Goal: Find specific page/section

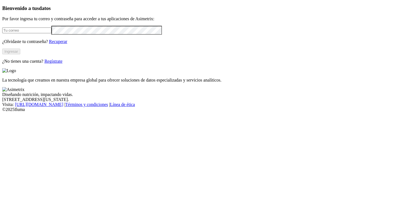
type input "[PERSON_NAME][EMAIL_ADDRESS][DOMAIN_NAME]"
click at [20, 54] on button "Ingresar" at bounding box center [11, 52] width 18 height 6
